Goal: Answer question/provide support

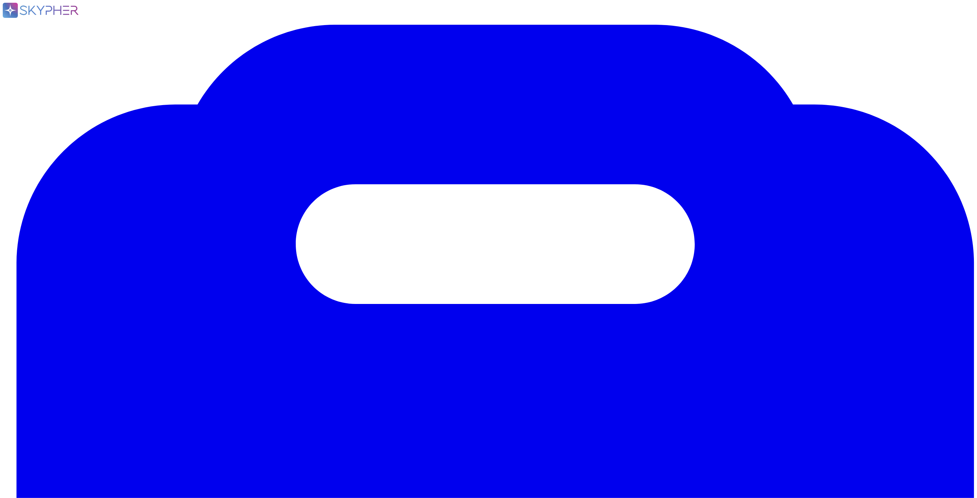
drag, startPoint x: 121, startPoint y: 62, endPoint x: 98, endPoint y: 63, distance: 23.4
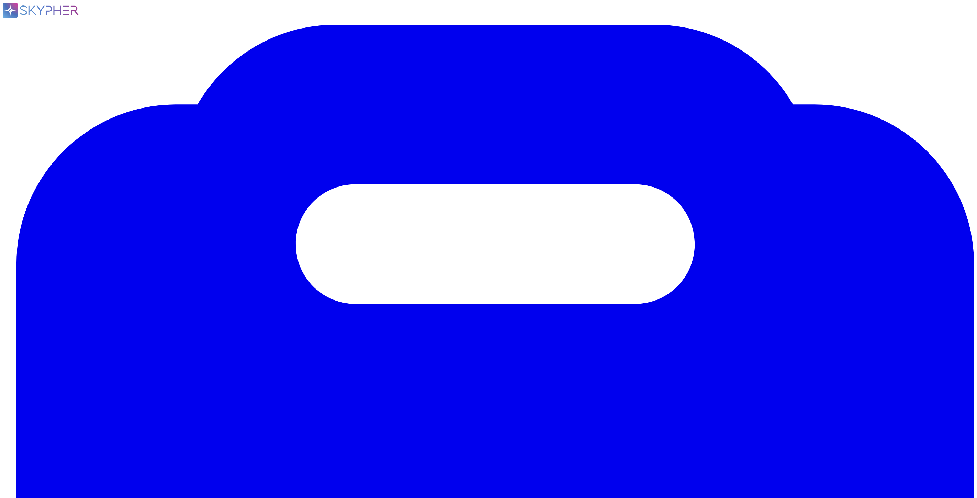
paste input "Team, as you can see, [PERSON_NAME] is requesting that his current TA can have …"
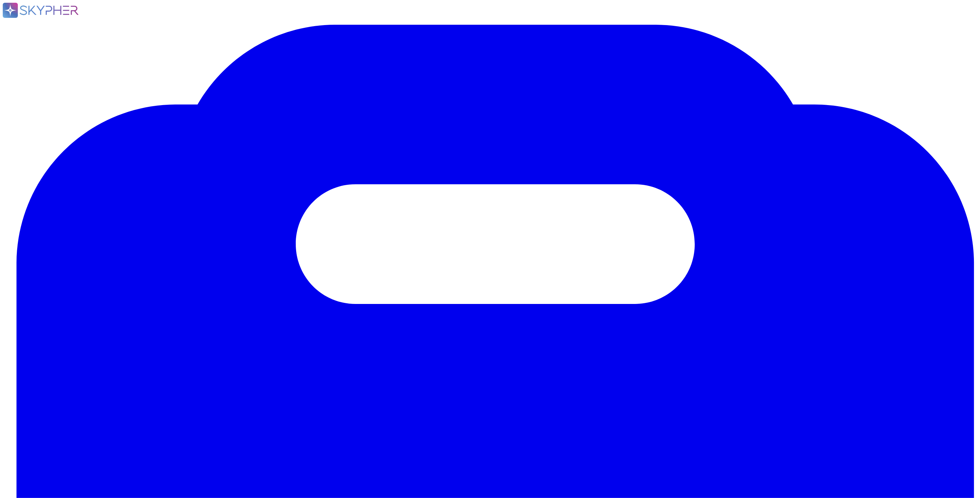
type input "EXECUTIVE ASSITANT MANAGE CLIENT ACCOUNT"
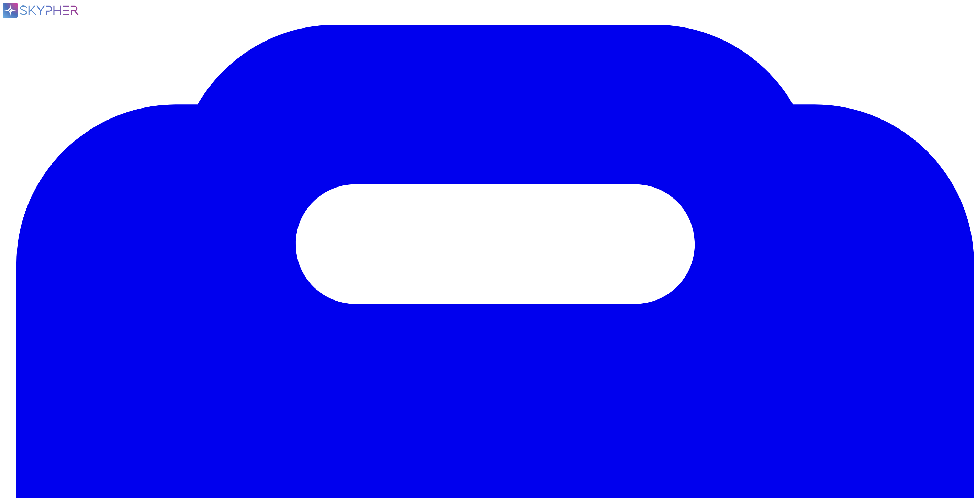
drag, startPoint x: 528, startPoint y: 109, endPoint x: 672, endPoint y: 108, distance: 144.6
type input "EXECUTIVE ASS"
type textarea "It is technically possible for your Executive Assistant to have view-only acces…"
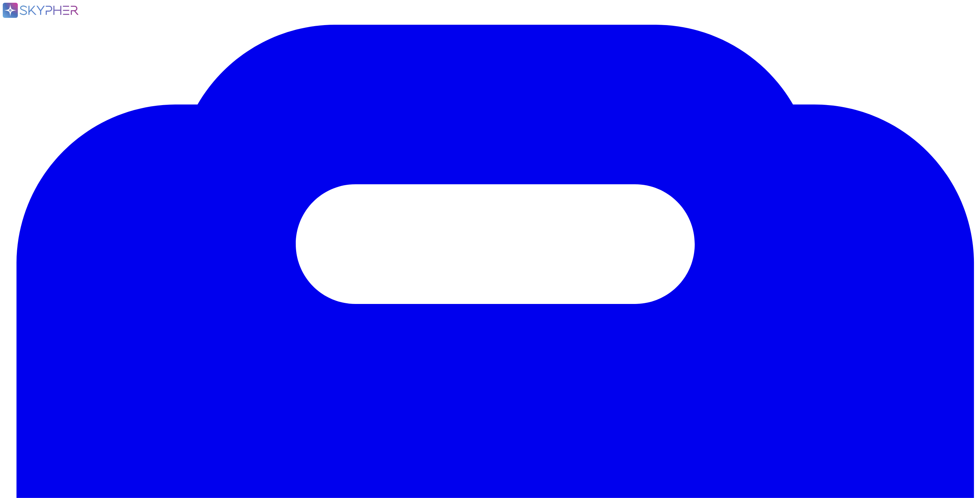
drag, startPoint x: 493, startPoint y: 77, endPoint x: 131, endPoint y: 68, distance: 362.2
type textarea "Reaching out on behalf of [PERSON_NAME], EM that I'm assigned to for a engageme…"
type textarea "Lorem ips dol sita consecte adipi el seddoe te inci utlabor. Etdolo magn aliq e…"
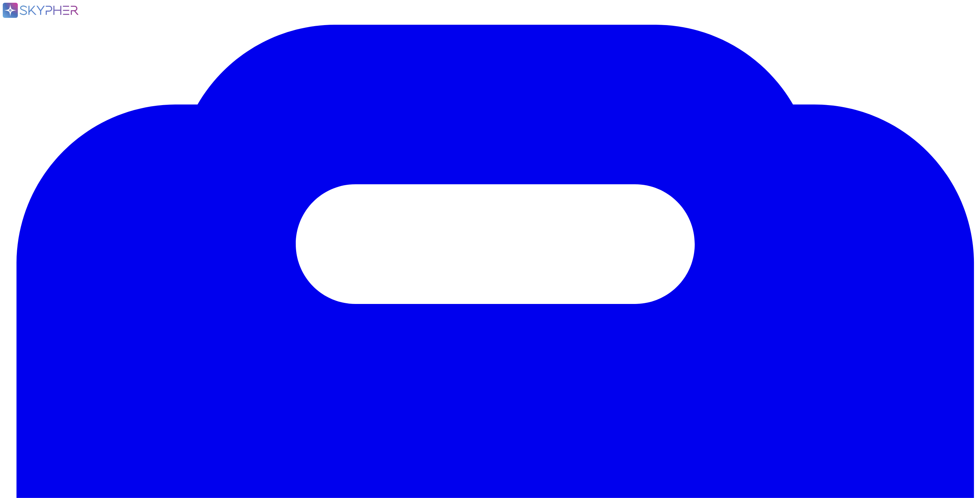
drag, startPoint x: 103, startPoint y: 352, endPoint x: 386, endPoint y: 387, distance: 284.8
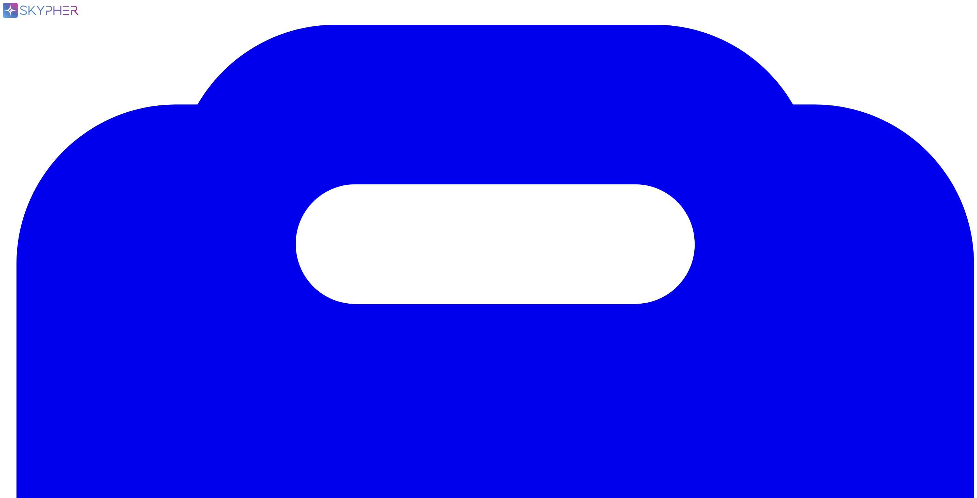
type textarea "I'm an Executive Assistant and one of my supported colleagues wants to share hi…"
type textarea "Please note that our Firm does not manage the client email software (hosting th…"
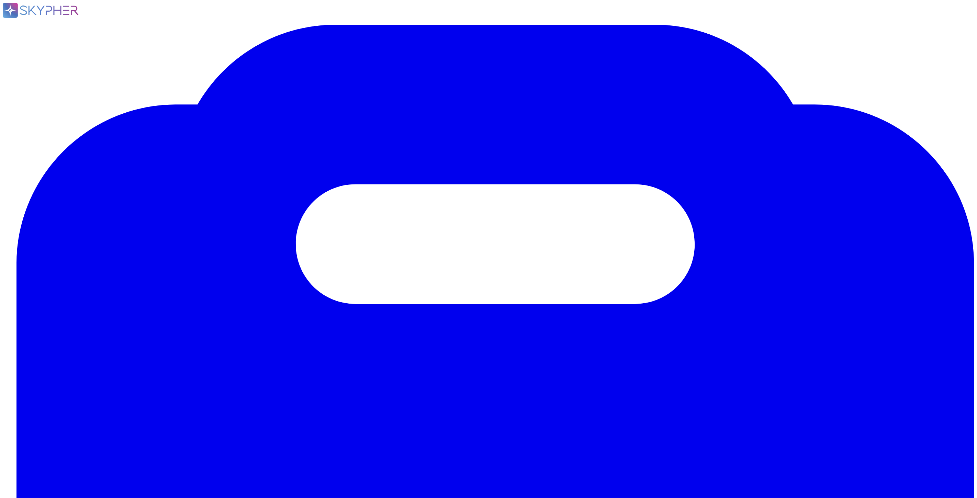
drag, startPoint x: 244, startPoint y: 98, endPoint x: 281, endPoint y: 149, distance: 62.9
copy div "Loremi dolo sita co adipisci el seddoei t incidi utlab etdolor magnaaliquae adm…"
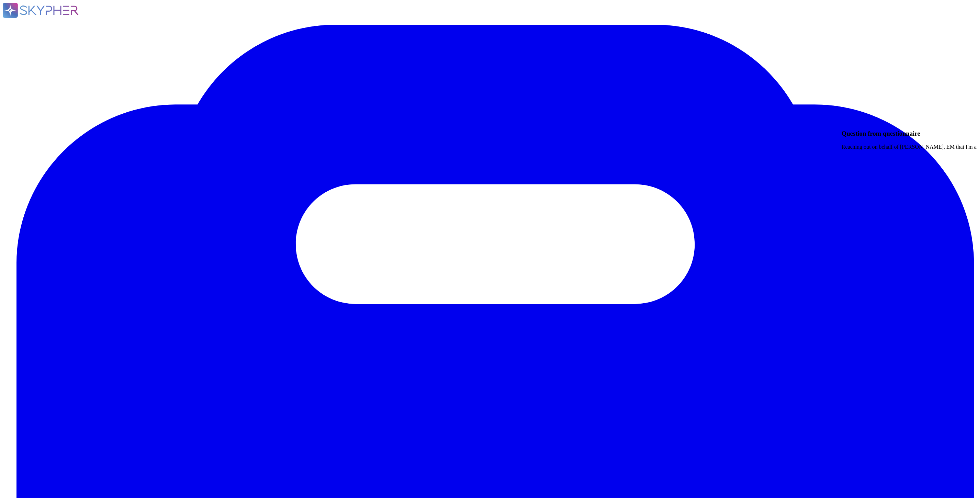
type textarea "Reaching out on behalf of [PERSON_NAME], EM that I'm assigned to for a engageme…"
type textarea "Lorem ips dol sita consecte adipi el seddoe te inci utlabor. Etdolo magn aliq e…"
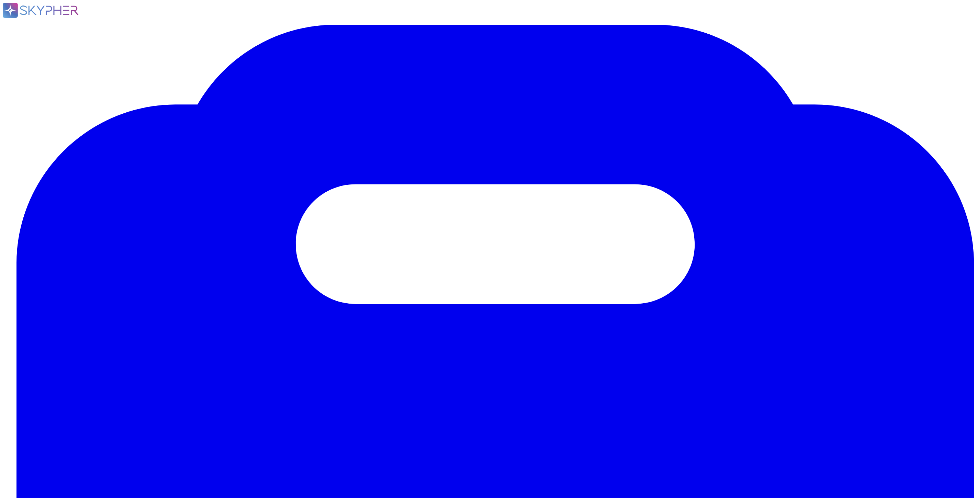
paste textarea "Lorem, Ipsumd sita cons ad elitsedd ei tempori u labore etdol magnaal enimadmin…"
type textarea "Lorem, Ipsumd sita cons ad elitsedd ei tempori u labore etdol magnaal enimadmin…"
